Goal: Information Seeking & Learning: Understand process/instructions

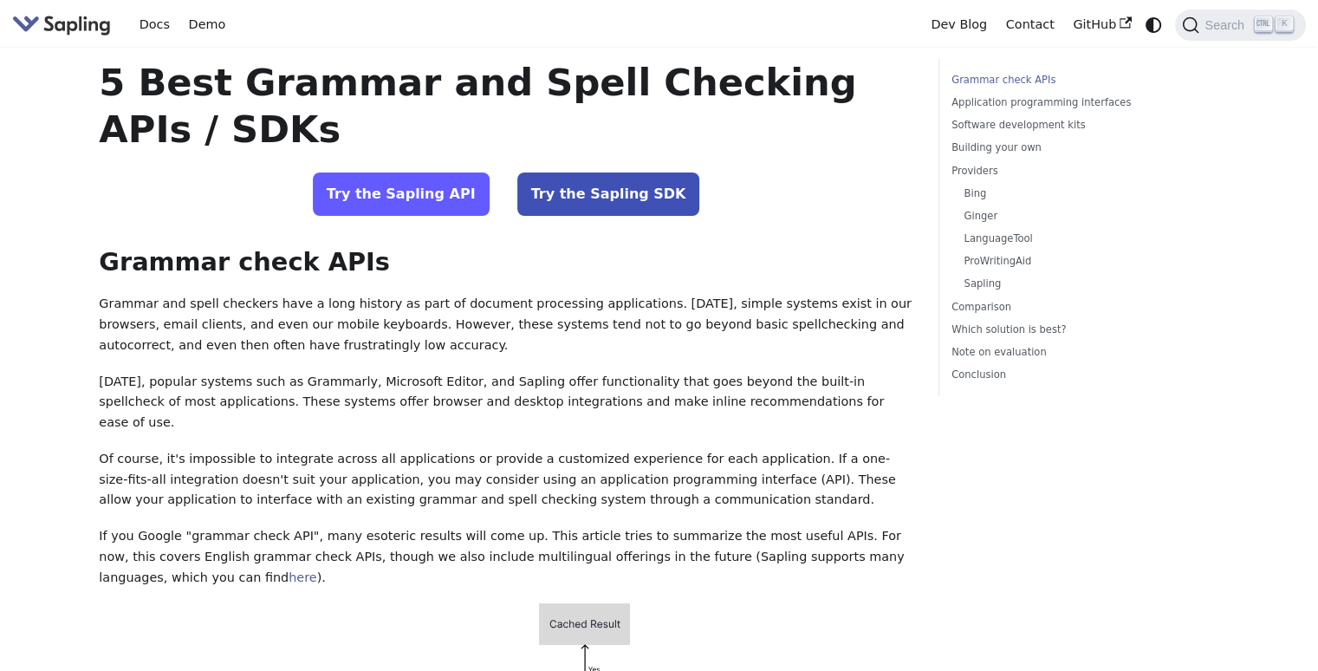
click at [426, 205] on link "Try the Sapling API" at bounding box center [401, 193] width 177 height 43
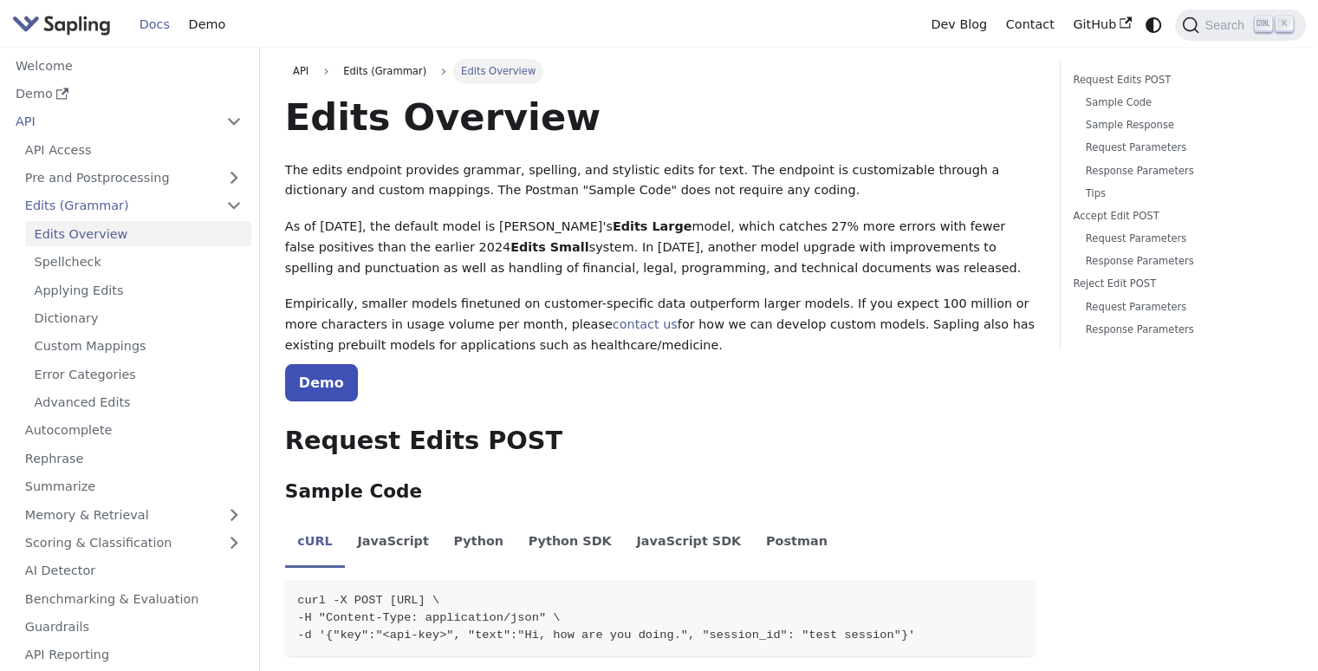
click at [819, 557] on ul "cURL JavaScript Python Python SDK JavaScript SDK Postman" at bounding box center [660, 543] width 750 height 49
